Goal: Check status: Check status

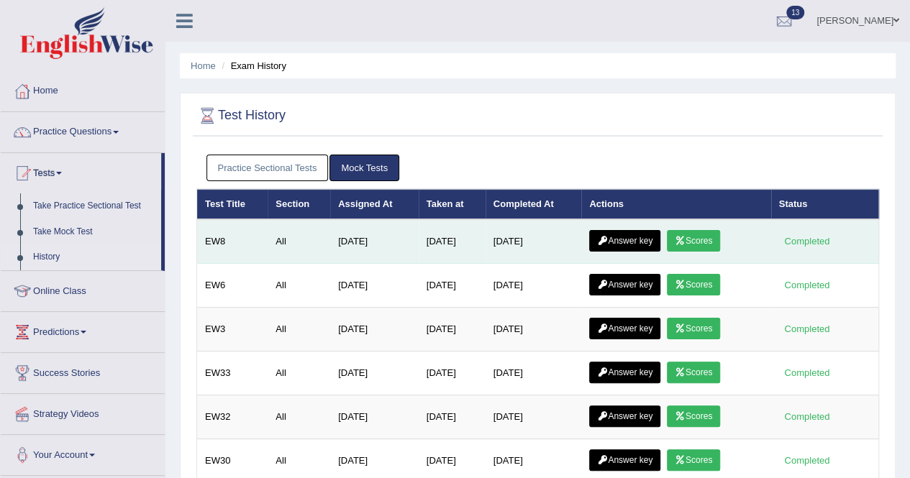
click at [616, 235] on link "Answer key" at bounding box center [624, 241] width 71 height 22
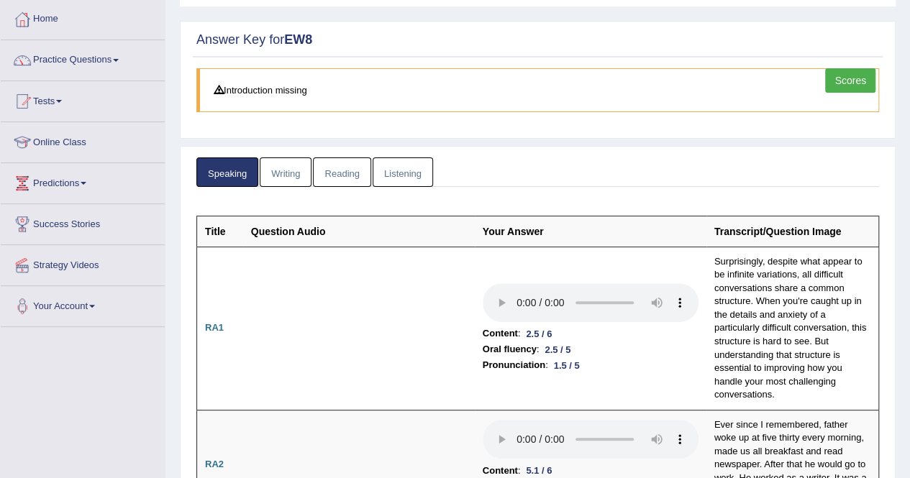
click at [337, 167] on link "Reading" at bounding box center [342, 172] width 58 height 29
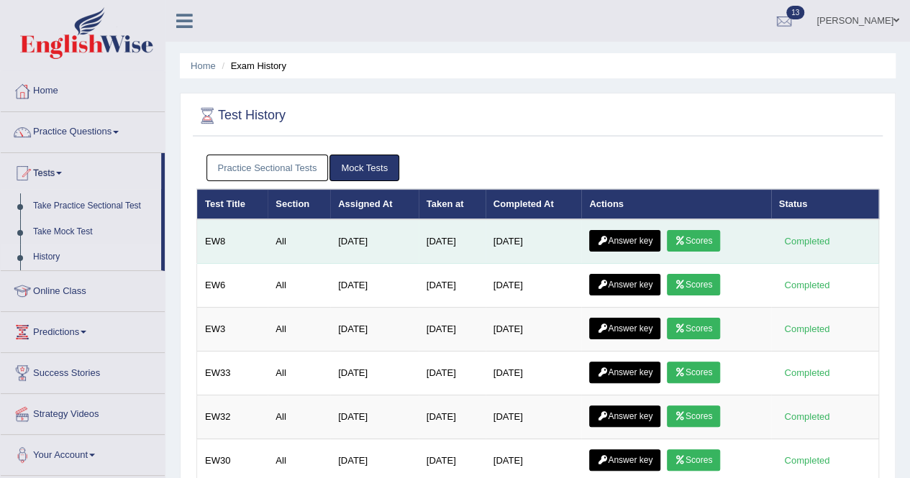
click at [686, 237] on icon at bounding box center [680, 241] width 11 height 9
click at [623, 235] on link "Answer key" at bounding box center [624, 241] width 71 height 22
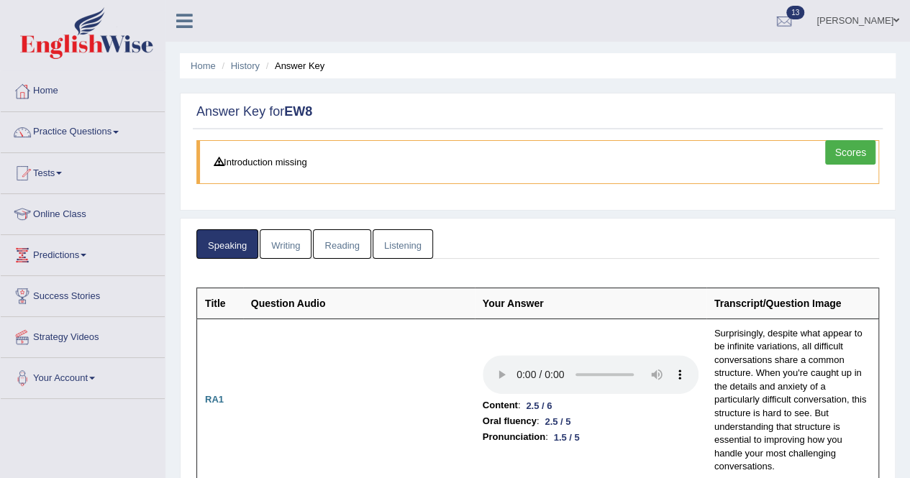
click at [340, 241] on link "Reading" at bounding box center [342, 243] width 58 height 29
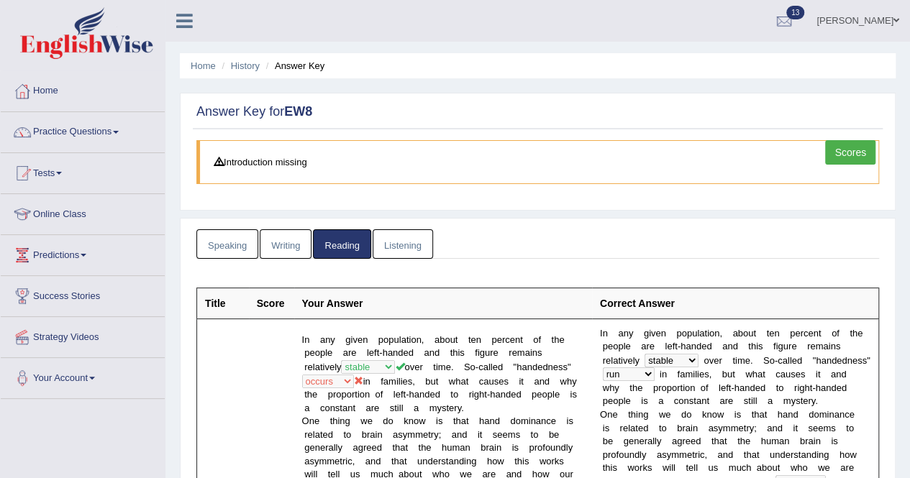
click at [407, 235] on link "Listening" at bounding box center [403, 243] width 60 height 29
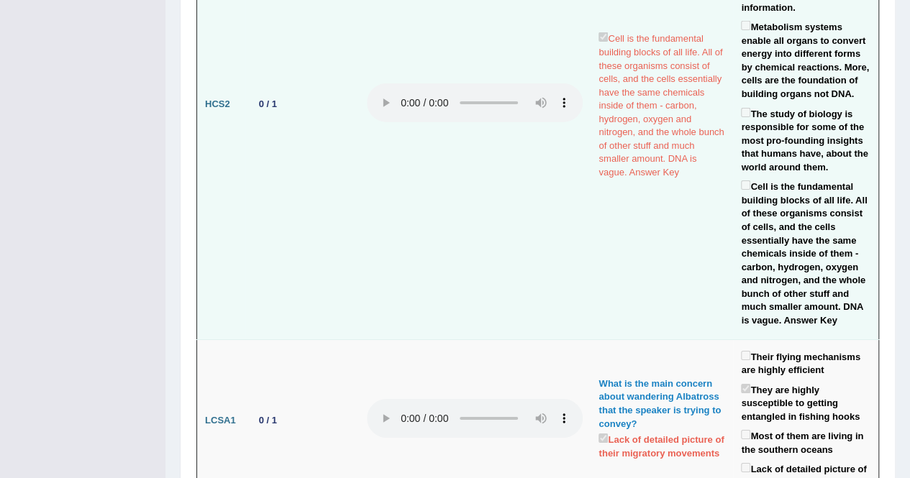
scroll to position [2302, 0]
